Goal: Task Accomplishment & Management: Manage account settings

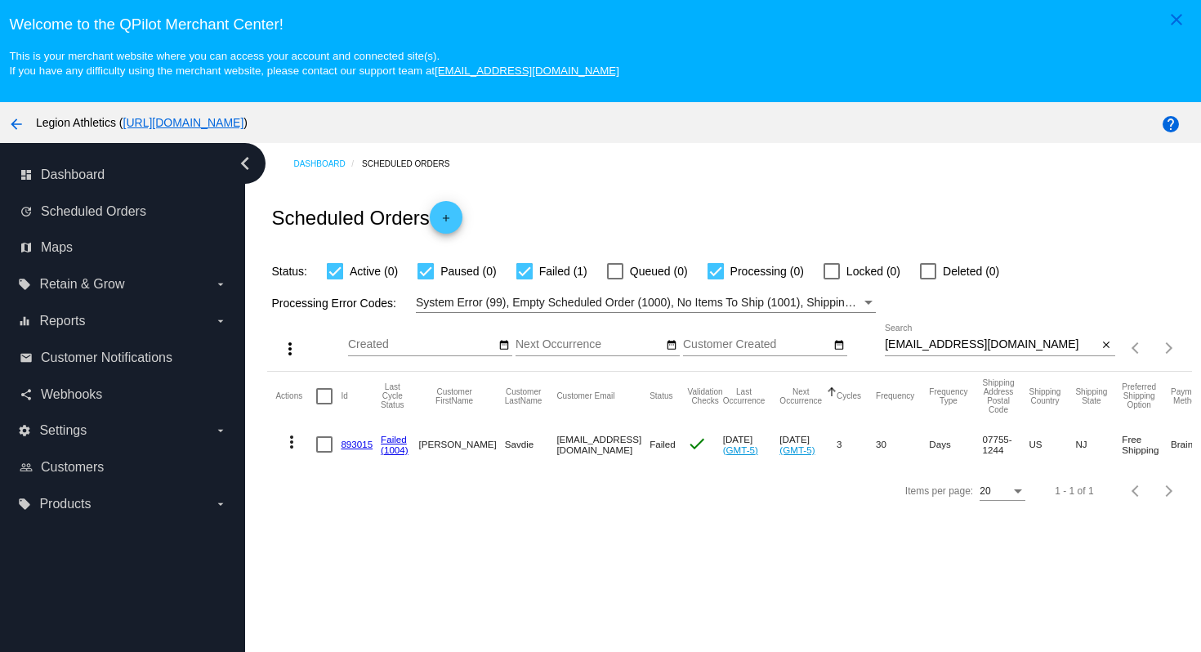
click at [346, 448] on link "893015" at bounding box center [357, 444] width 32 height 11
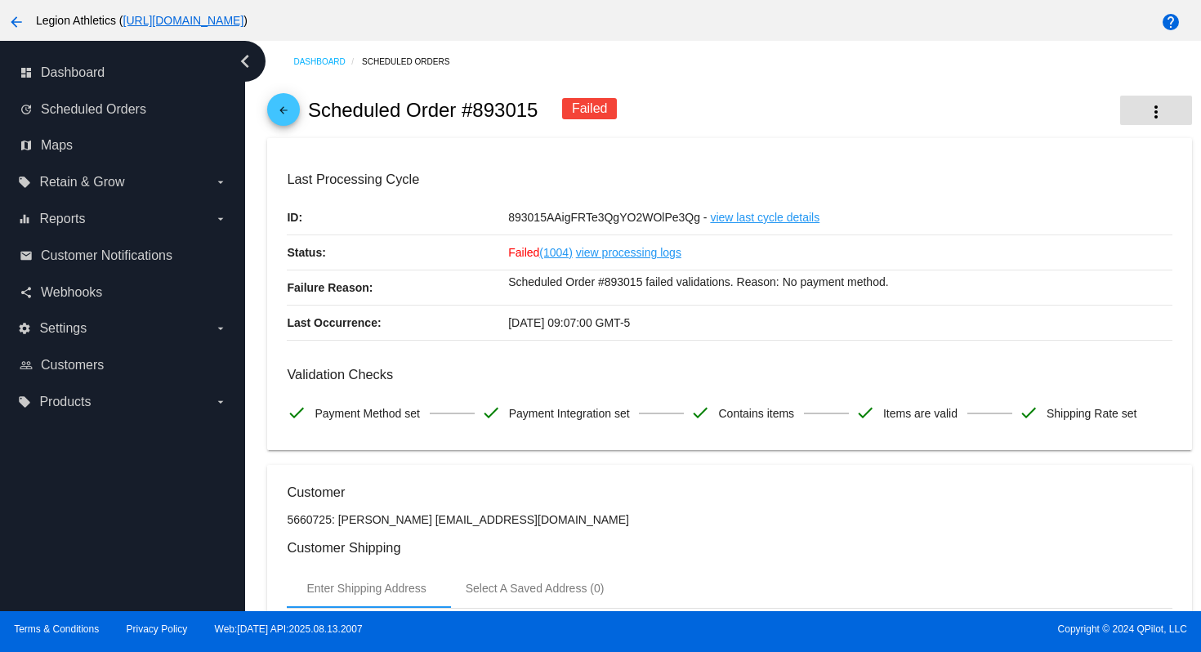
click at [1170, 110] on button "more_vert" at bounding box center [1156, 110] width 72 height 29
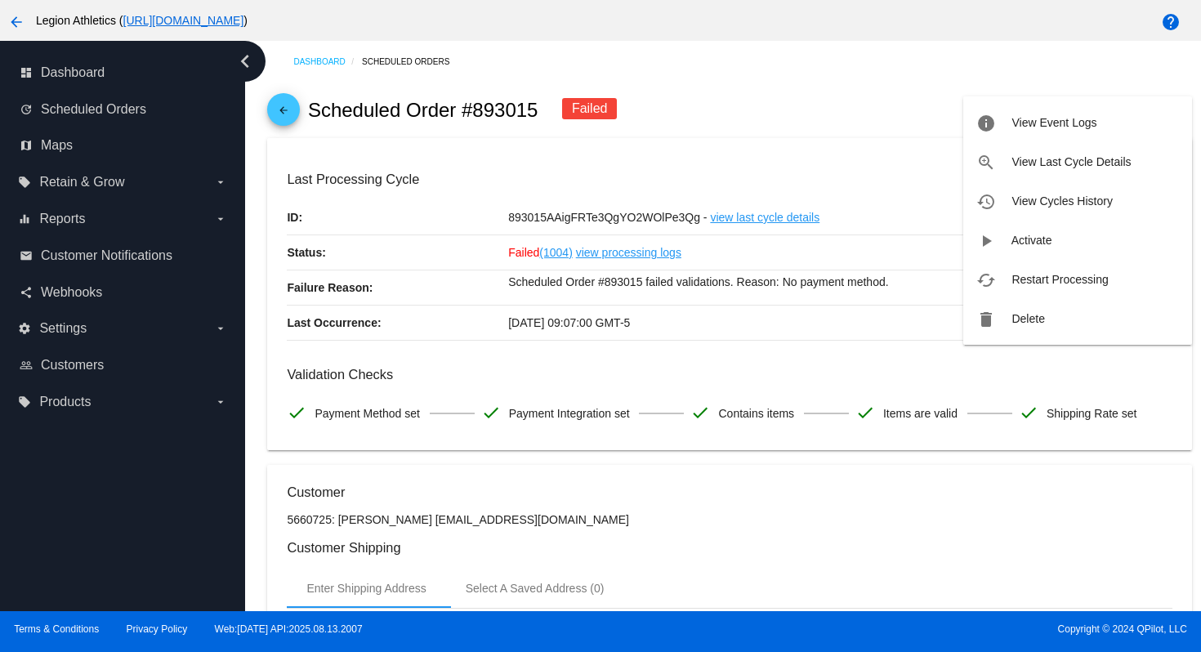
click at [867, 149] on div at bounding box center [600, 326] width 1201 height 652
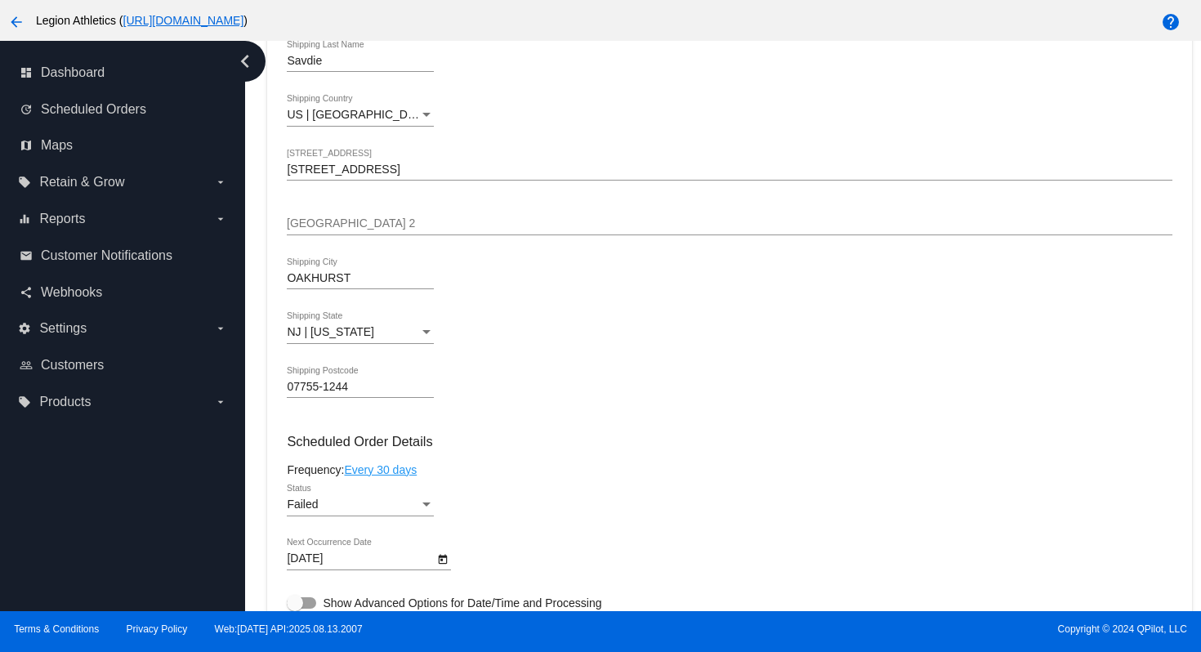
scroll to position [672, 0]
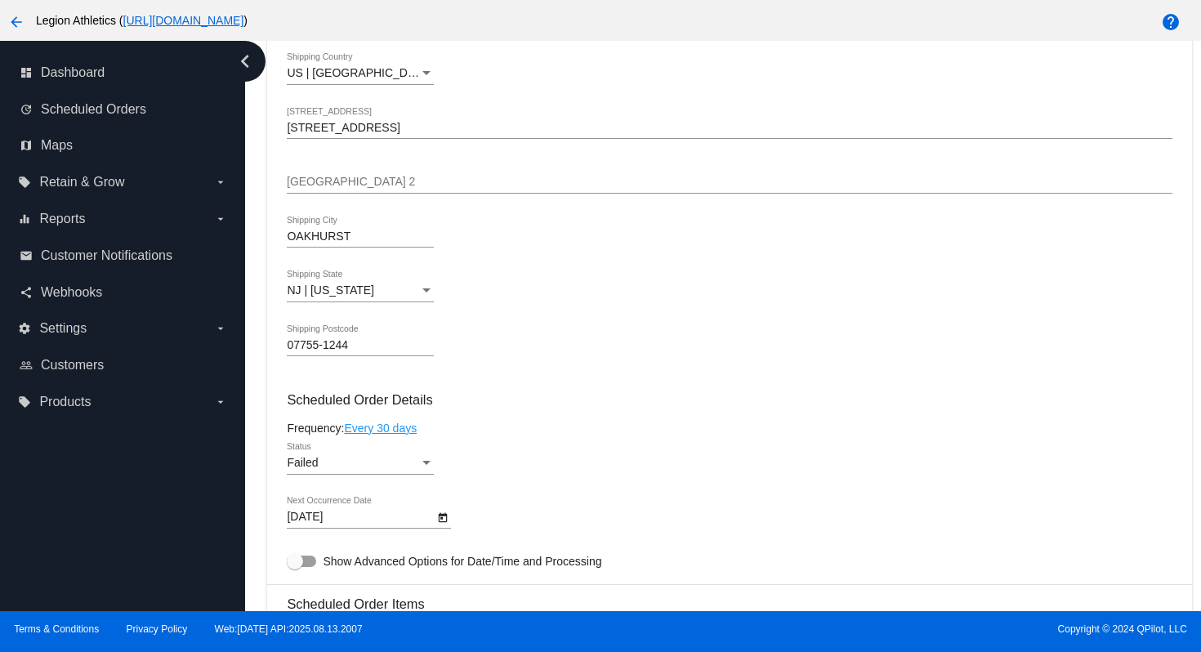
click at [402, 470] on div "Failed" at bounding box center [353, 463] width 132 height 13
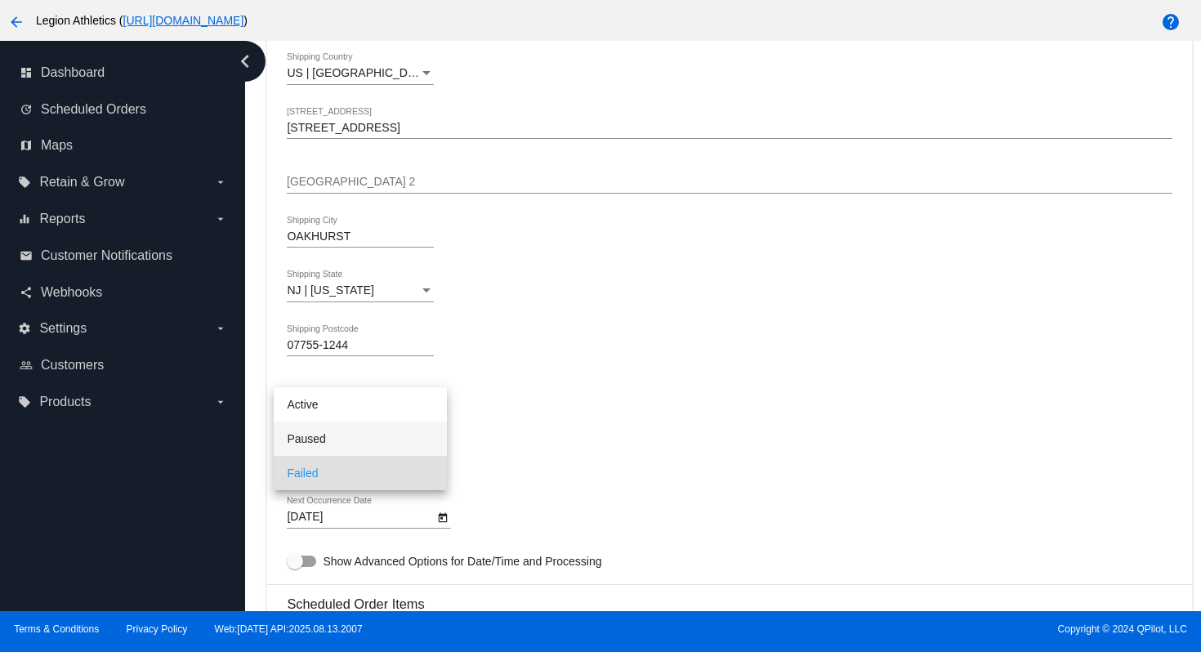
click at [379, 443] on span "Paused" at bounding box center [360, 438] width 147 height 34
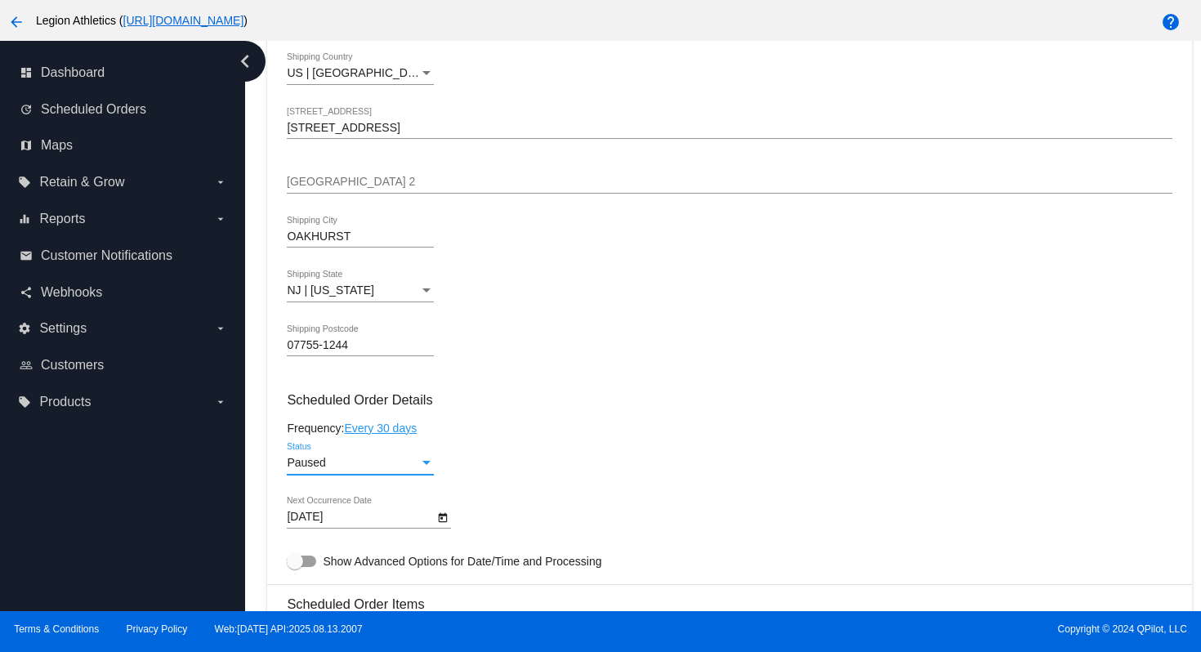
scroll to position [1501, 0]
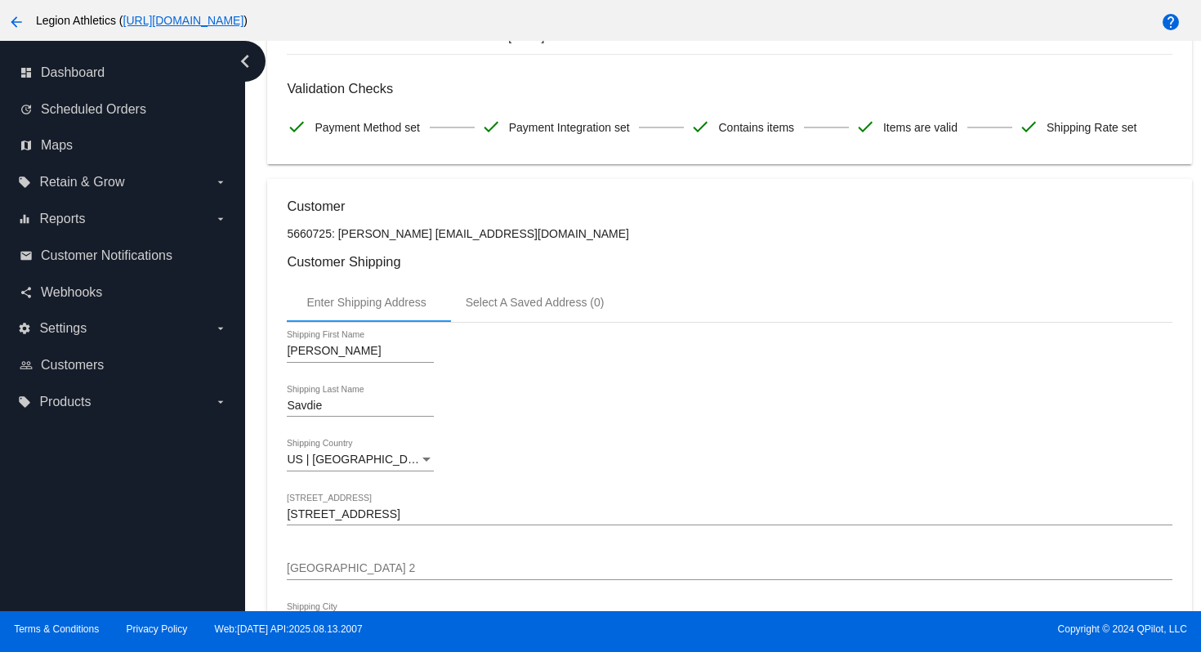
scroll to position [0, 0]
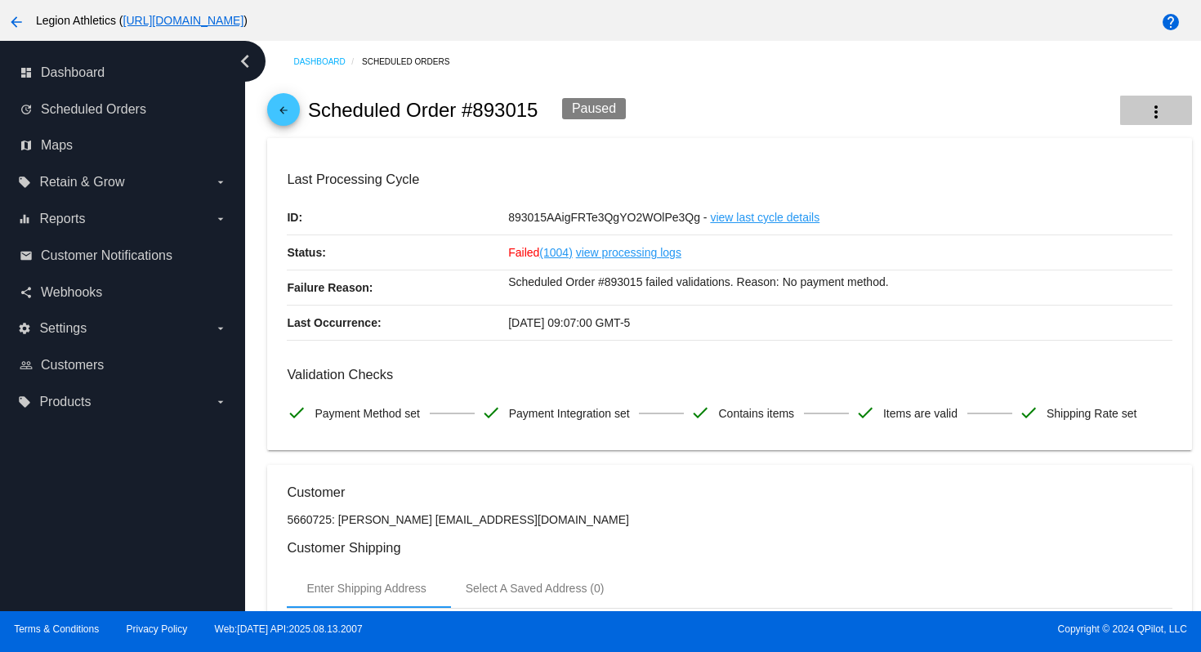
click at [1152, 114] on mat-icon "more_vert" at bounding box center [1156, 112] width 20 height 20
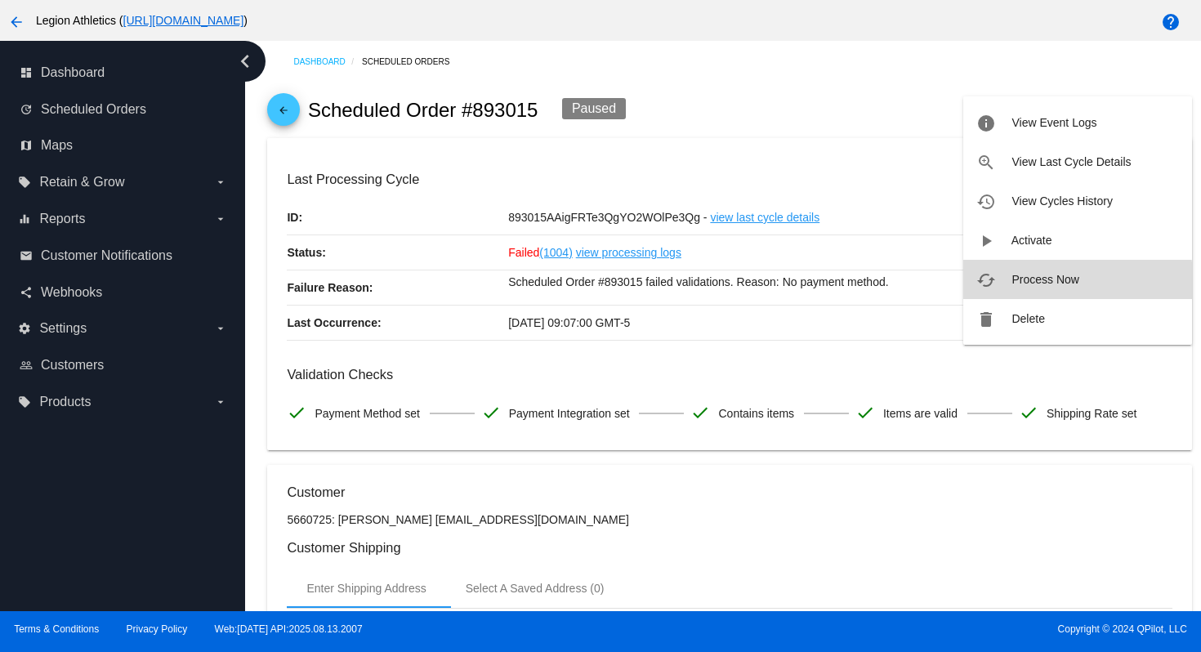
click at [1044, 284] on span "Process Now" at bounding box center [1044, 279] width 67 height 13
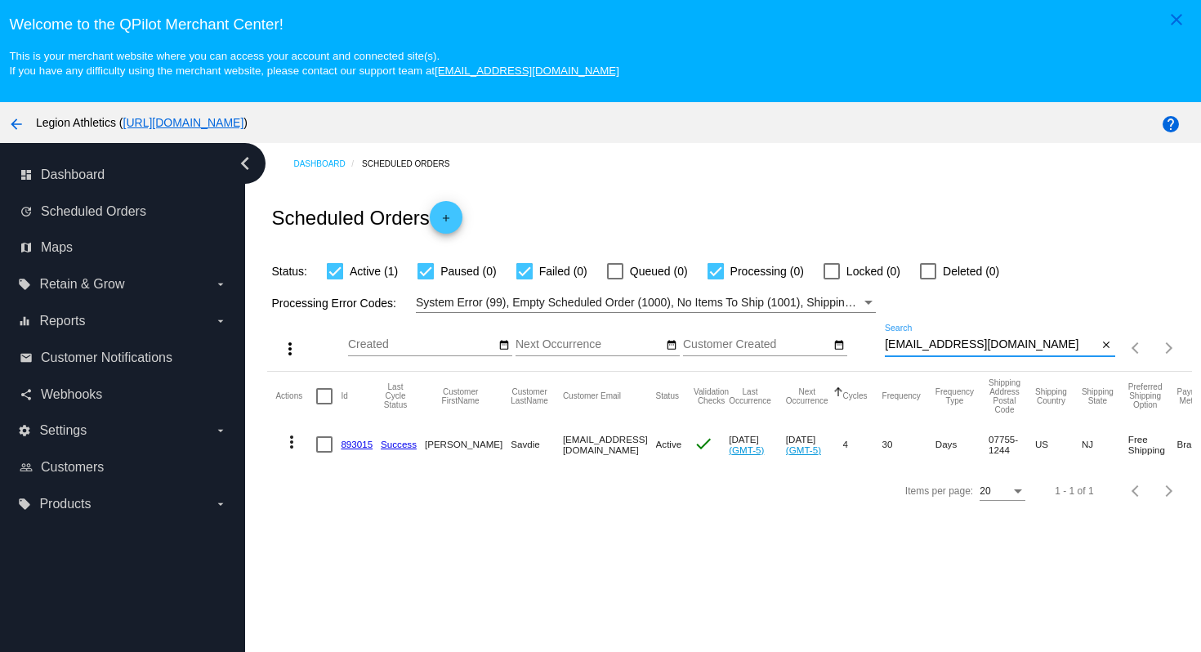
drag, startPoint x: 1005, startPoint y: 346, endPoint x: 987, endPoint y: 310, distance: 40.9
click at [987, 314] on app-dashboard-scheduled-orders "Scheduled Orders add Status: Active (1) Paused (0) Failed (0) Queued (0) Proces…" at bounding box center [729, 349] width 924 height 328
paste input "fownhope@comcast.net"
type input "fownhope@comcast.net"
click at [957, 234] on div "Scheduled Orders add" at bounding box center [729, 217] width 924 height 65
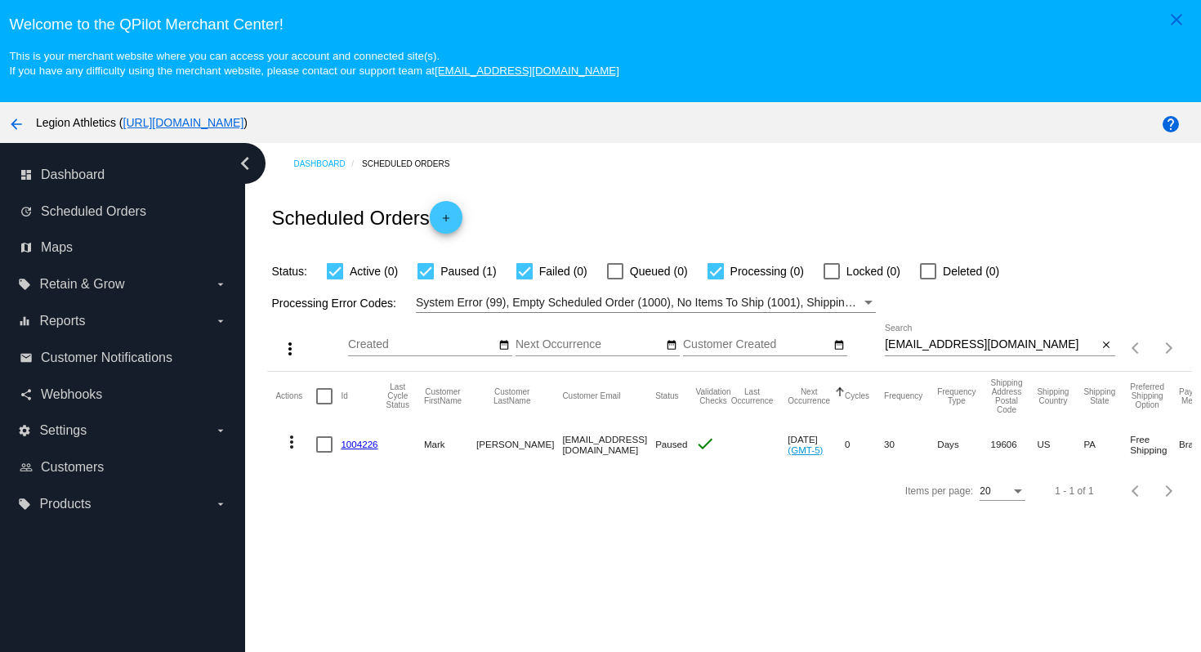
click at [362, 448] on link "1004226" at bounding box center [359, 444] width 37 height 11
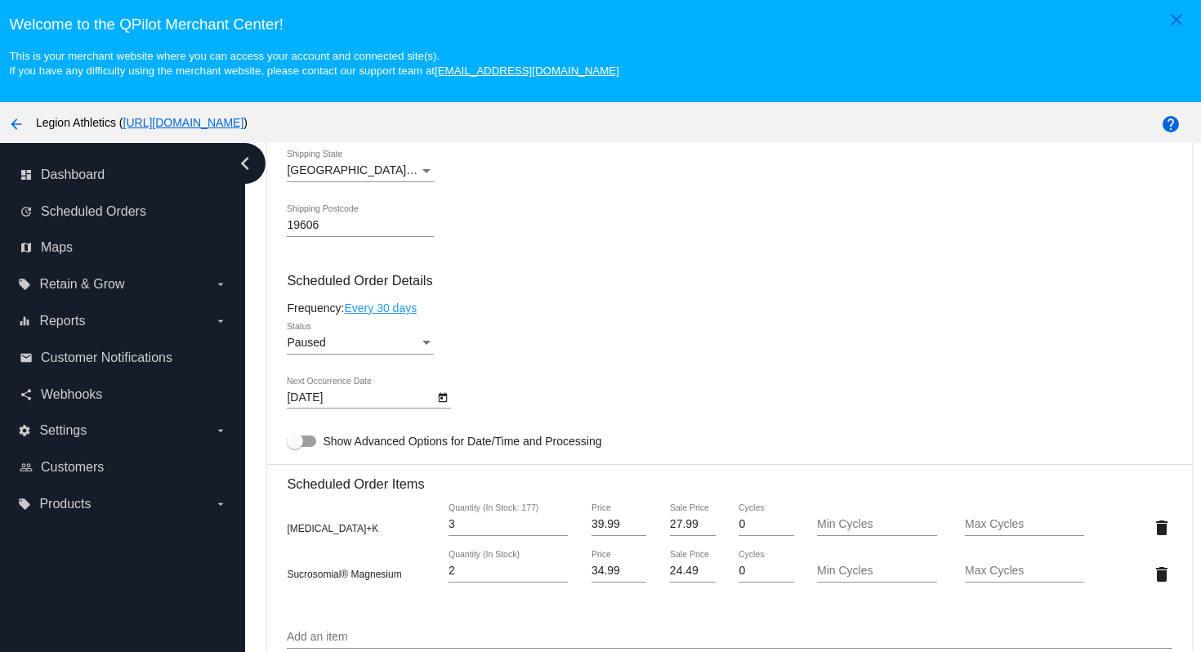
scroll to position [709, 0]
